Goal: Task Accomplishment & Management: Complete application form

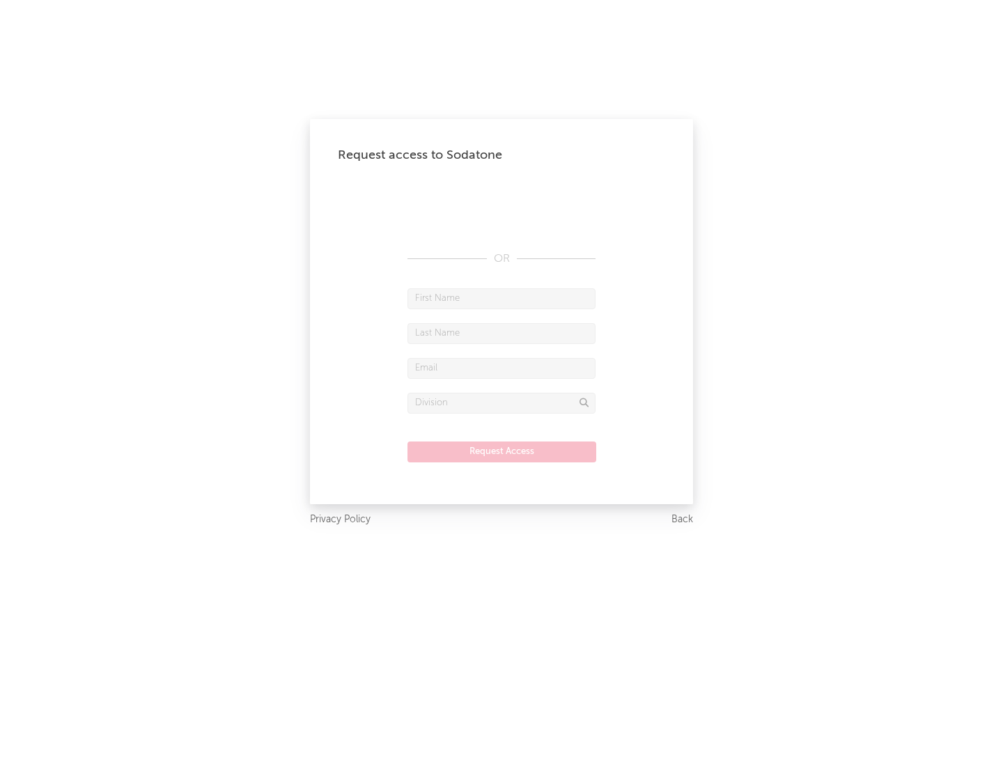
click at [501, 298] on input "text" at bounding box center [501, 298] width 188 height 21
type input "[PERSON_NAME]"
click at [501, 333] on input "text" at bounding box center [501, 333] width 188 height 21
type input "[PERSON_NAME]"
click at [501, 368] on input "text" at bounding box center [501, 368] width 188 height 21
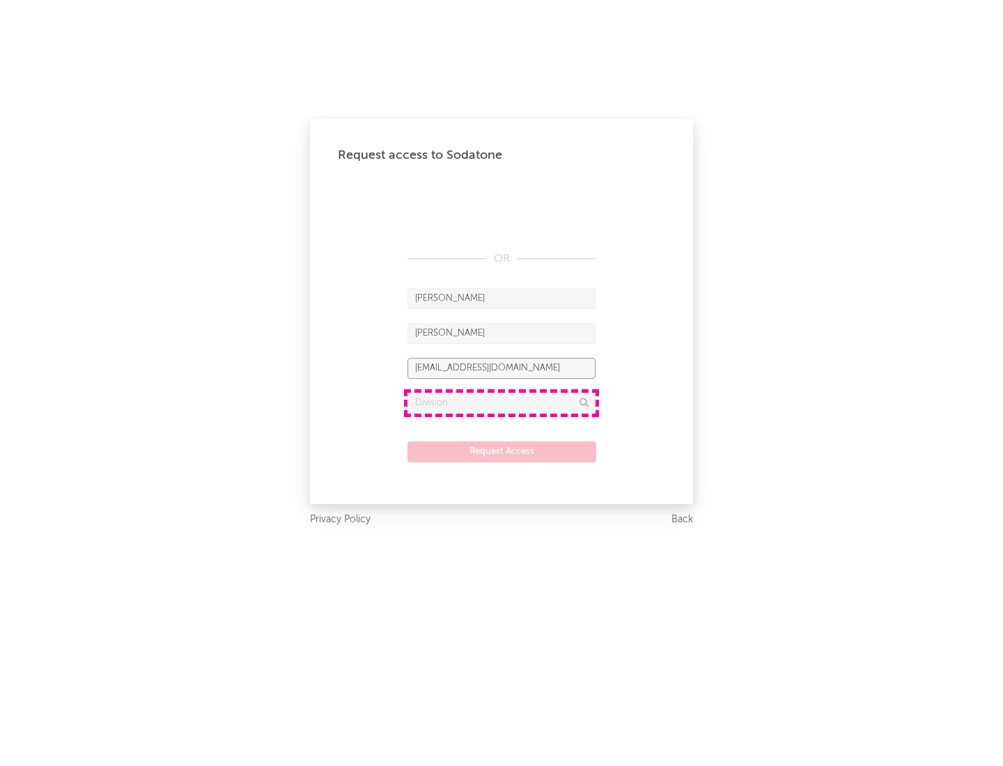
type input "[EMAIL_ADDRESS][DOMAIN_NAME]"
click at [501, 403] on input "text" at bounding box center [501, 403] width 188 height 21
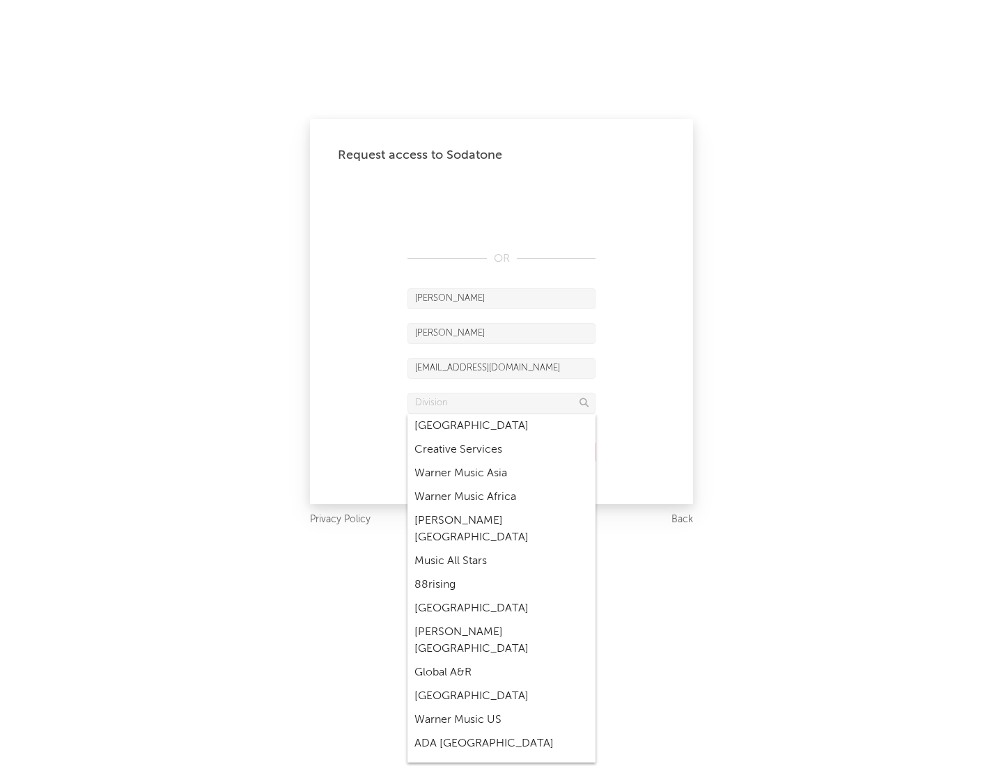
click at [501, 550] on div "Music All Stars" at bounding box center [501, 562] width 188 height 24
type input "Music All Stars"
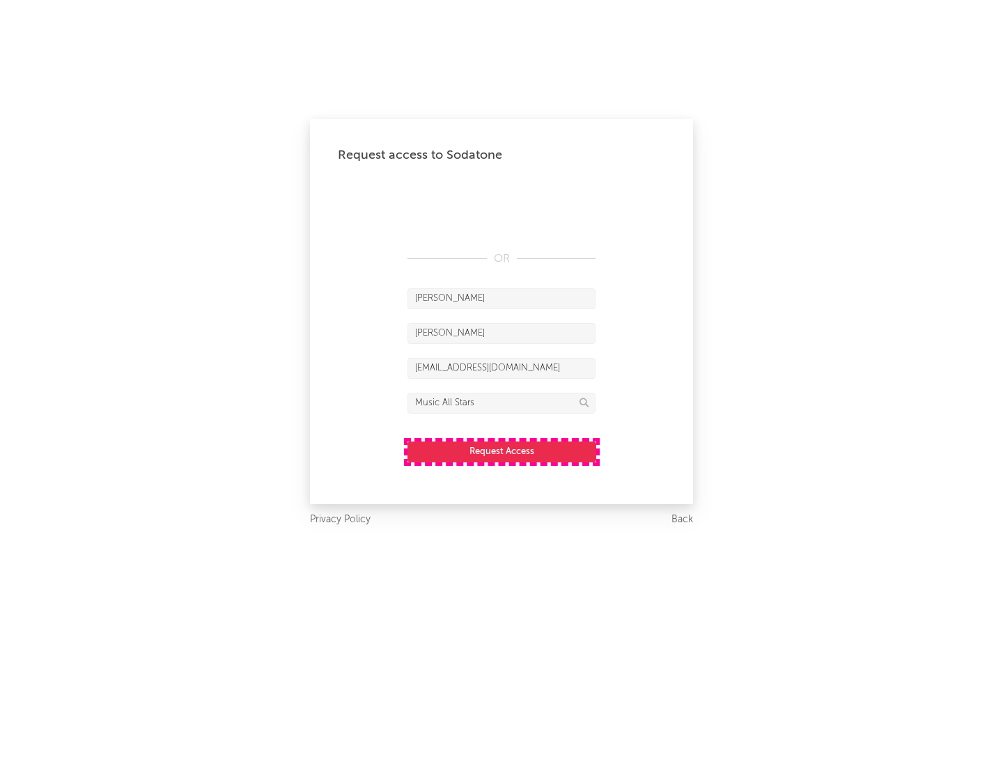
click at [501, 451] on button "Request Access" at bounding box center [501, 452] width 189 height 21
